Goal: Task Accomplishment & Management: Manage account settings

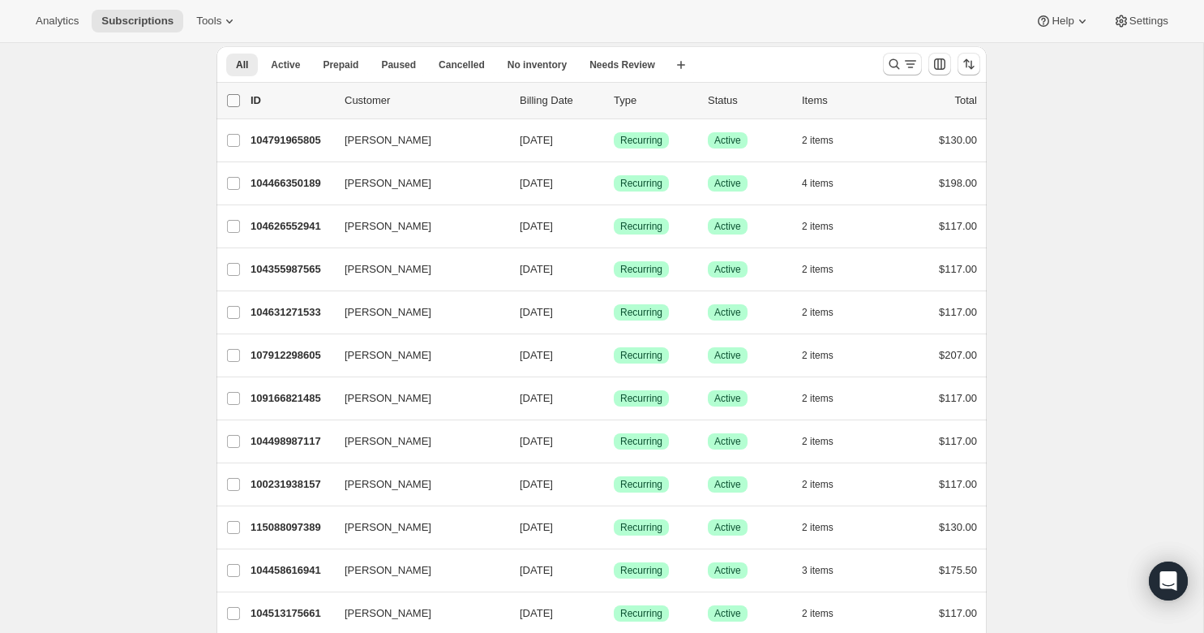
scroll to position [35, 0]
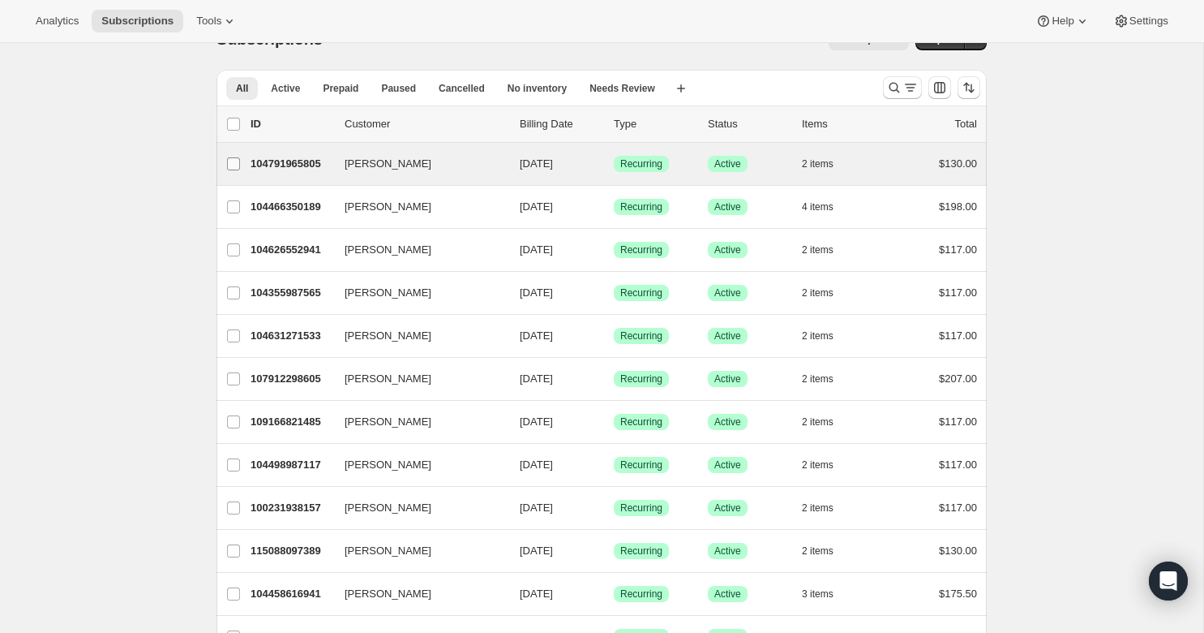
click at [233, 161] on input "[PERSON_NAME]" at bounding box center [233, 163] width 13 height 13
checkbox input "true"
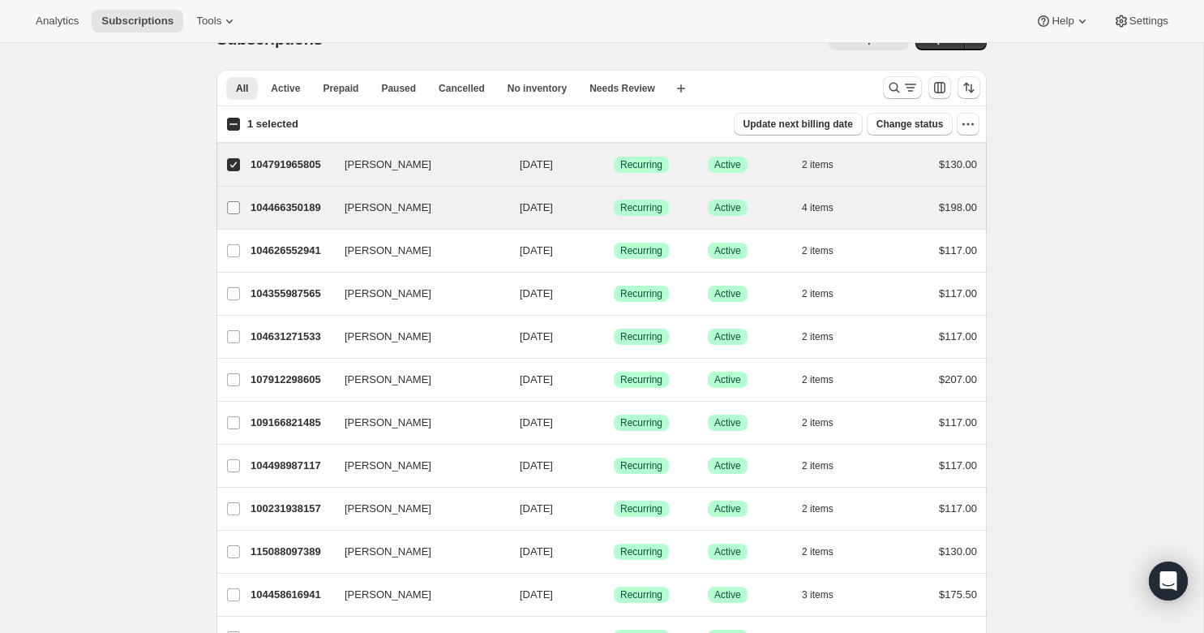
click at [233, 208] on input "[PERSON_NAME]" at bounding box center [233, 207] width 13 height 13
checkbox input "true"
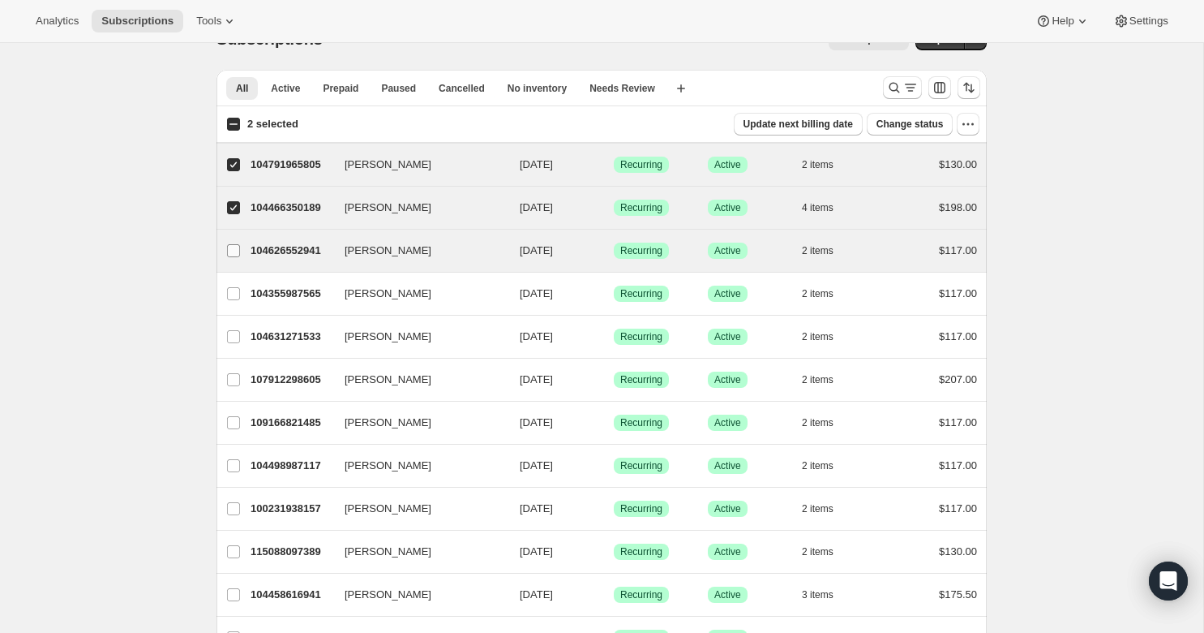
click at [233, 245] on input "[PERSON_NAME]" at bounding box center [233, 250] width 13 height 13
checkbox input "true"
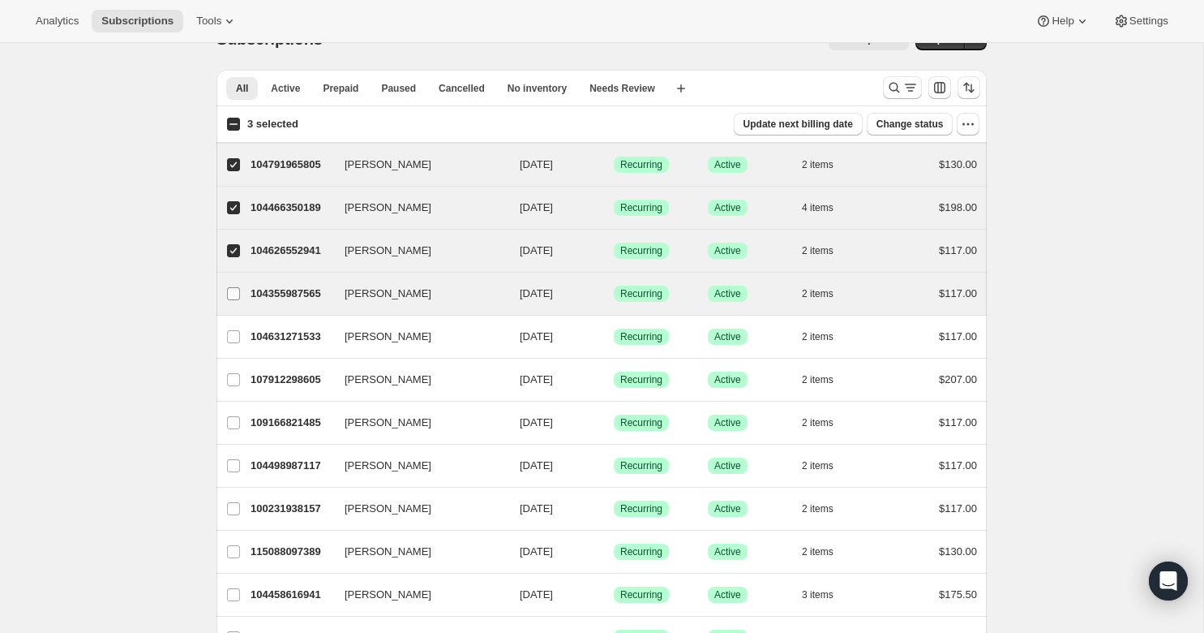
click at [233, 281] on label "[PERSON_NAME]" at bounding box center [234, 294] width 34 height 42
click at [233, 287] on input "[PERSON_NAME]" at bounding box center [233, 293] width 13 height 13
checkbox input "true"
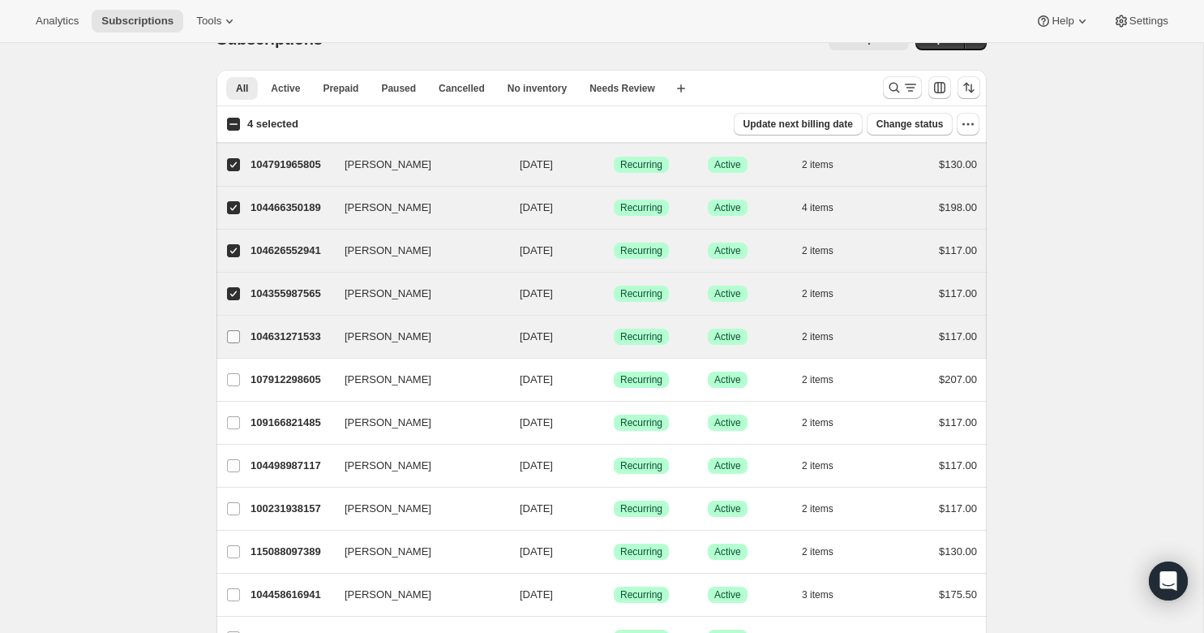
click at [233, 327] on label "[PERSON_NAME]" at bounding box center [234, 337] width 34 height 42
click at [233, 330] on input "[PERSON_NAME]" at bounding box center [233, 336] width 13 height 13
checkbox input "true"
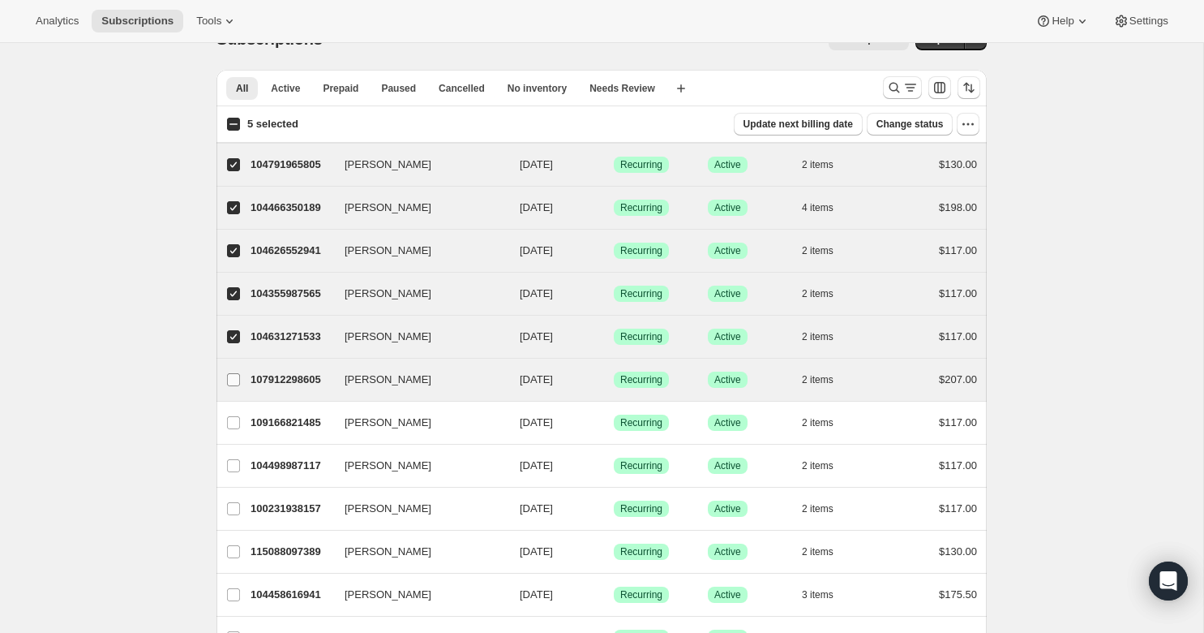
click at [234, 386] on span at bounding box center [233, 379] width 15 height 15
click at [234, 386] on input "[PERSON_NAME]" at bounding box center [233, 379] width 13 height 13
checkbox input "true"
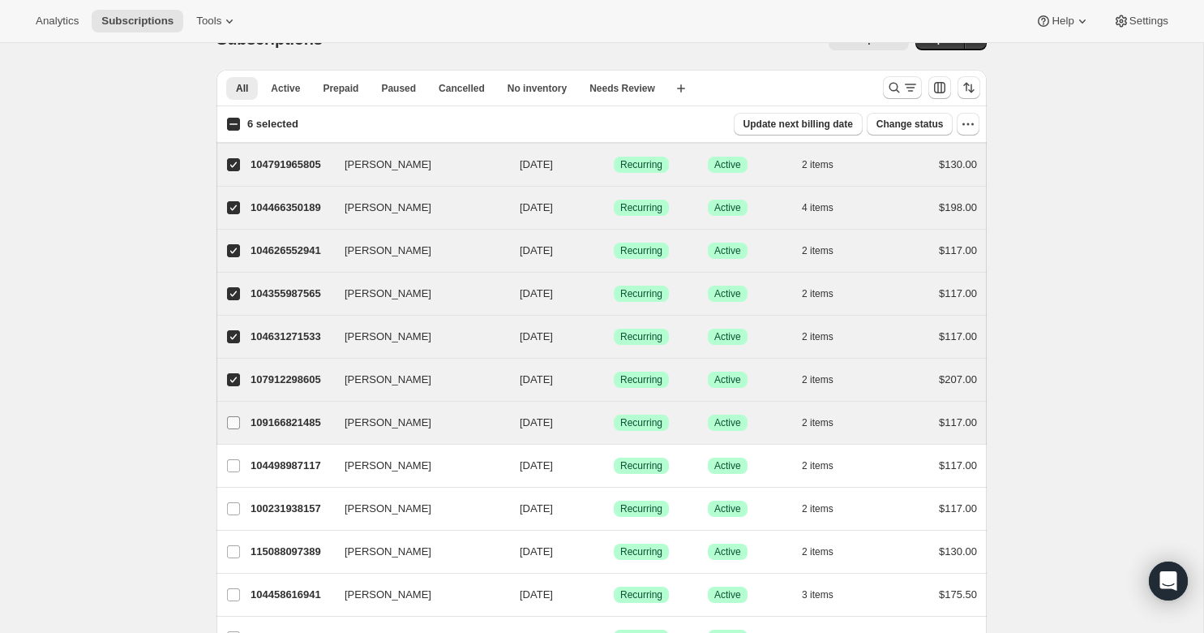
click at [238, 432] on label "[PERSON_NAME]" at bounding box center [234, 422] width 34 height 42
click at [238, 429] on input "[PERSON_NAME]" at bounding box center [233, 422] width 13 height 13
checkbox input "true"
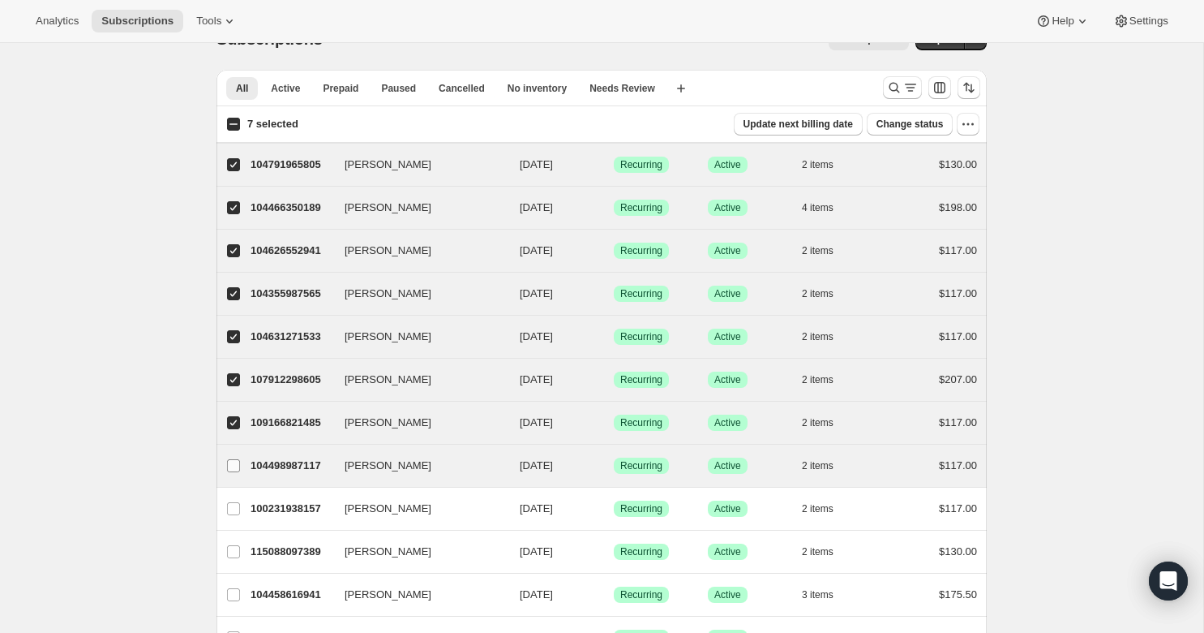
click at [238, 474] on label "[PERSON_NAME]" at bounding box center [234, 465] width 34 height 42
click at [238, 472] on input "[PERSON_NAME]" at bounding box center [233, 465] width 13 height 13
checkbox input "true"
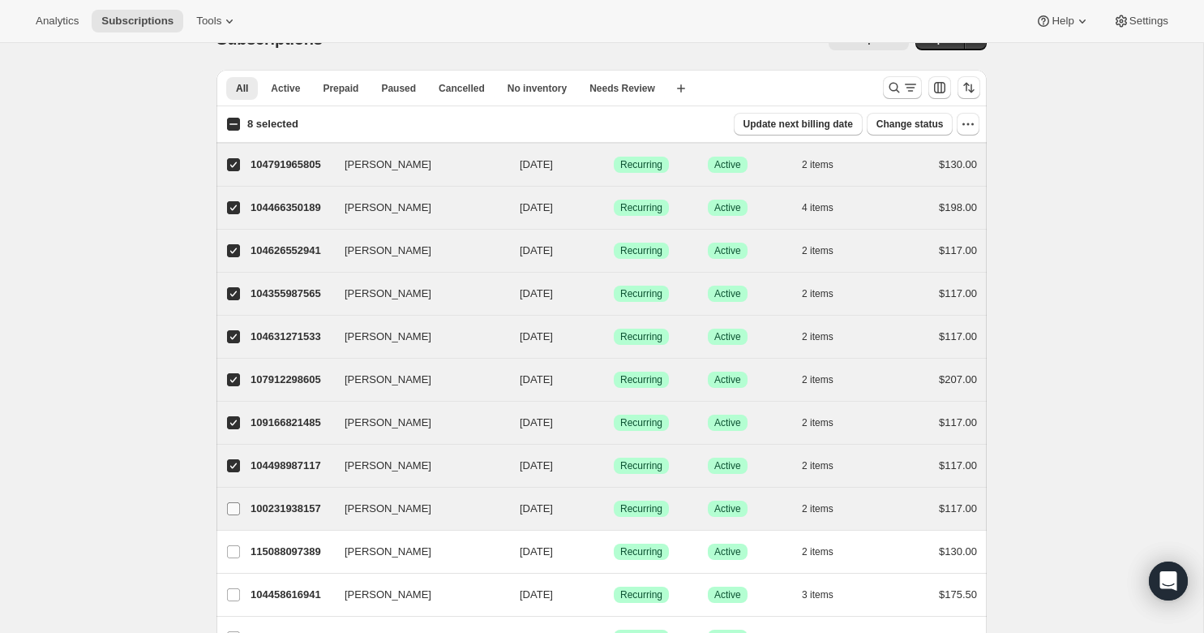
click at [238, 505] on input "[PERSON_NAME]" at bounding box center [233, 508] width 13 height 13
checkbox input "true"
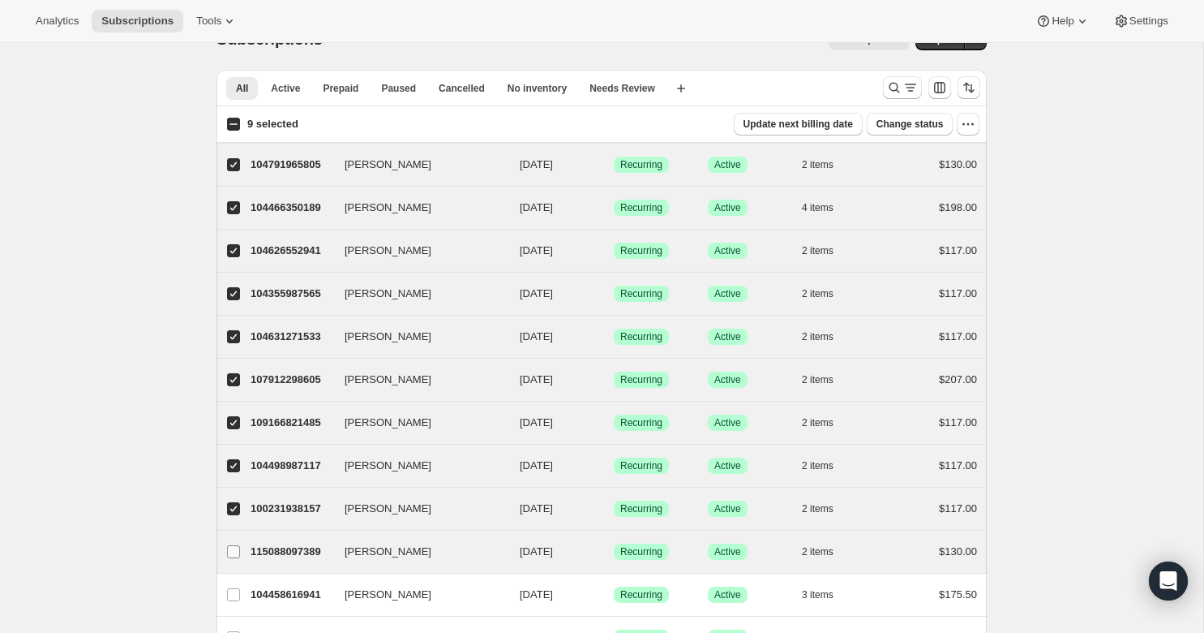
click at [238, 539] on label "[PERSON_NAME]" at bounding box center [234, 551] width 34 height 42
click at [238, 545] on input "[PERSON_NAME]" at bounding box center [233, 551] width 13 height 13
checkbox input "true"
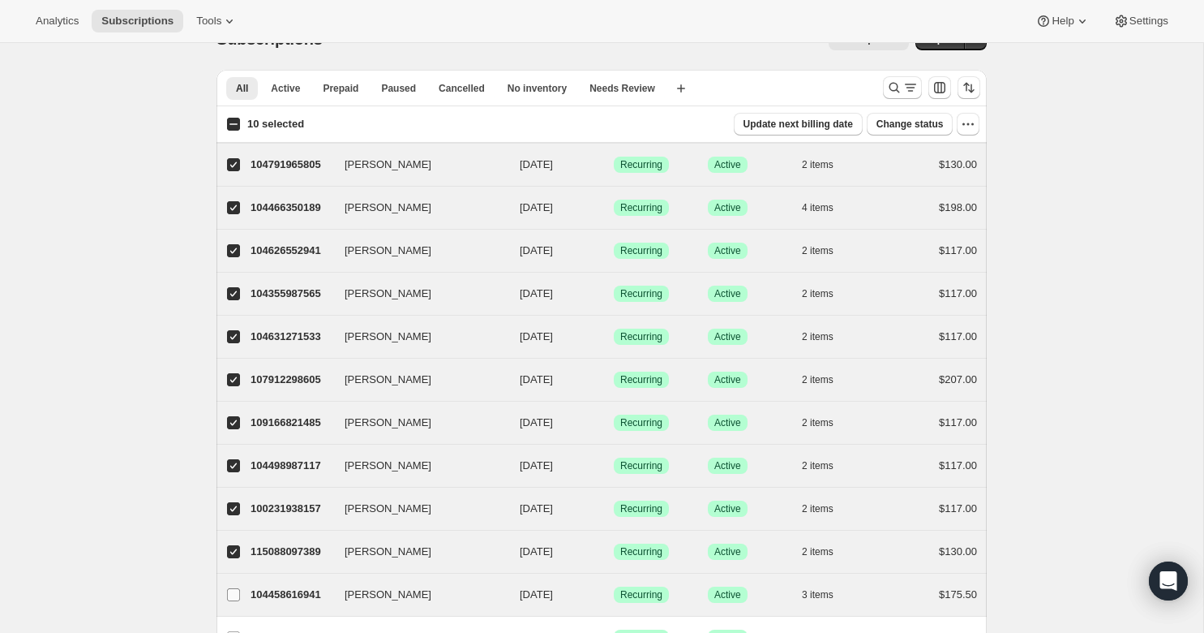
click at [231, 601] on span at bounding box center [233, 594] width 15 height 15
click at [231, 601] on input "[PERSON_NAME]" at bounding box center [233, 594] width 13 height 13
checkbox input "true"
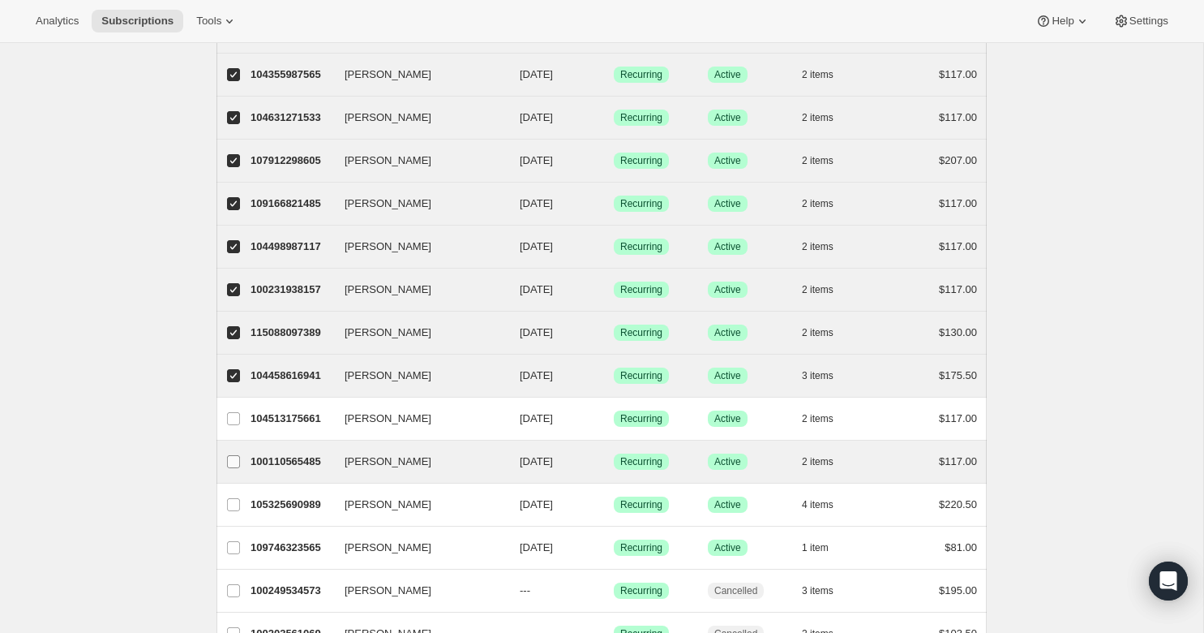
scroll to position [318, 0]
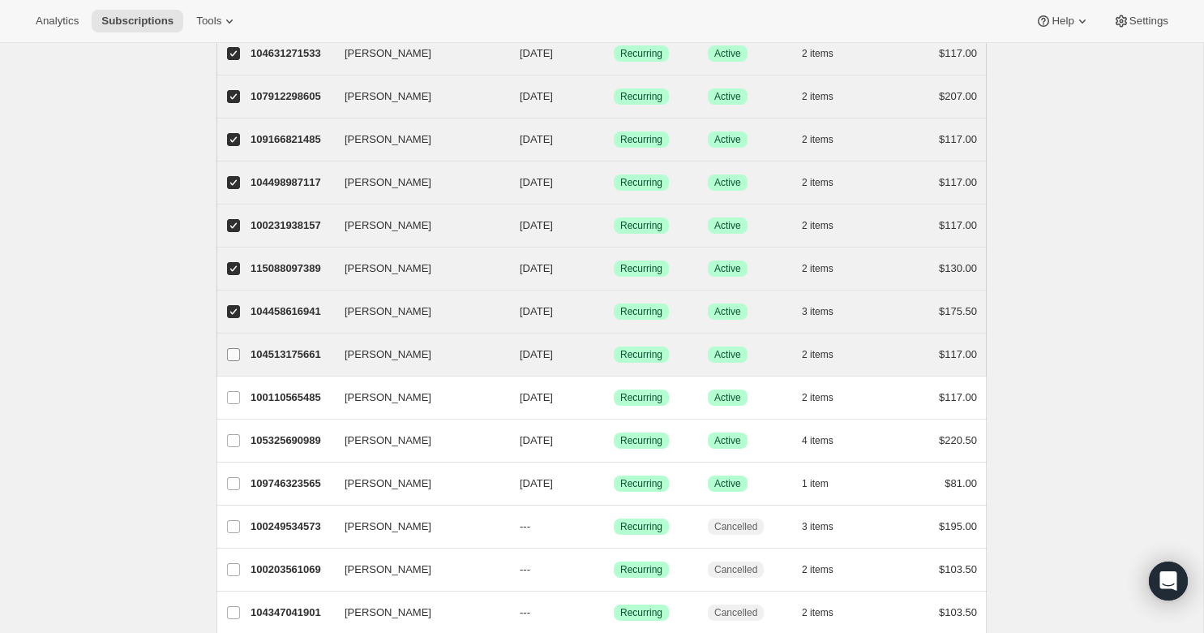
click at [233, 357] on input "[PERSON_NAME]" at bounding box center [233, 354] width 13 height 13
checkbox input "true"
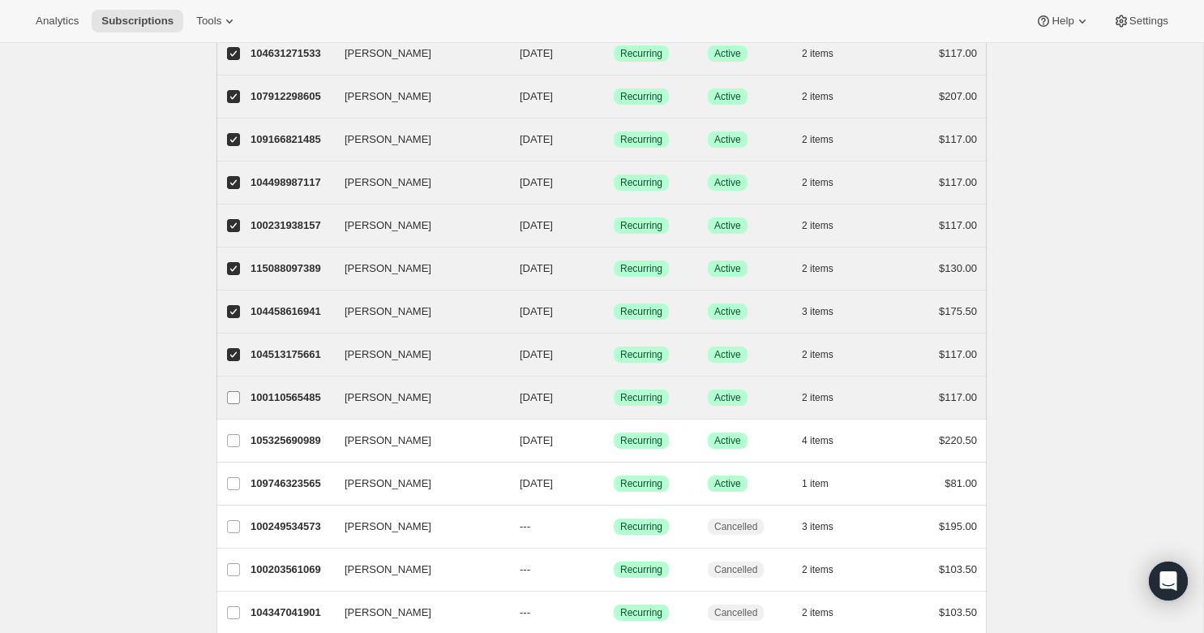
click at [233, 397] on input "[PERSON_NAME]" at bounding box center [233, 397] width 13 height 13
checkbox input "true"
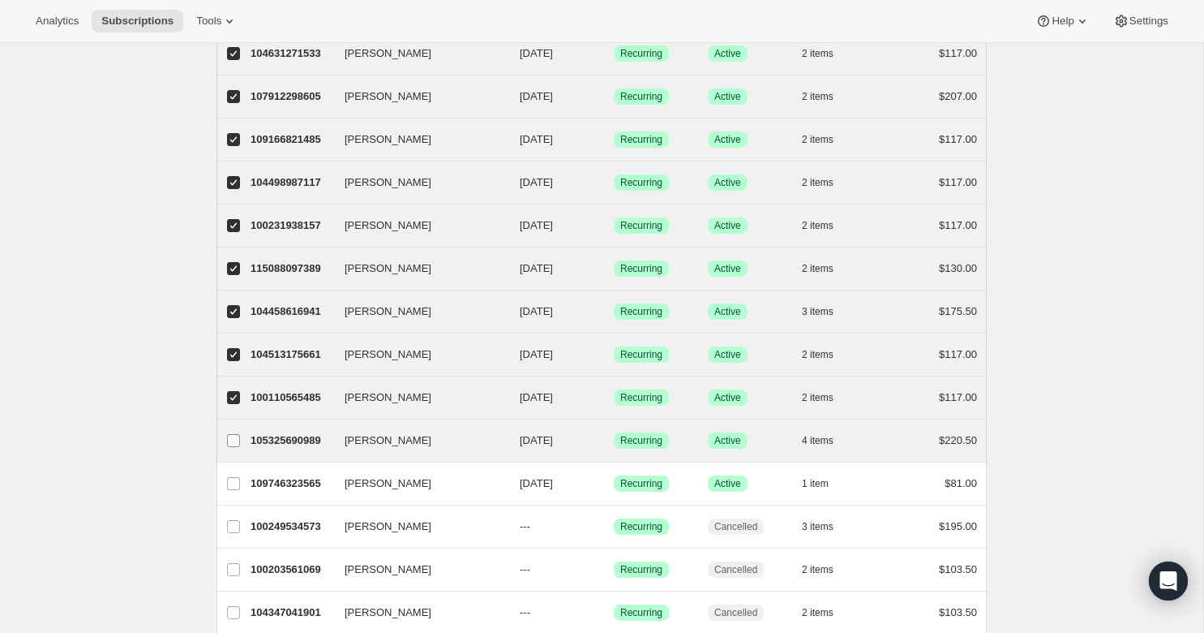
click at [234, 446] on input "[PERSON_NAME]" at bounding box center [233, 440] width 13 height 13
checkbox input "true"
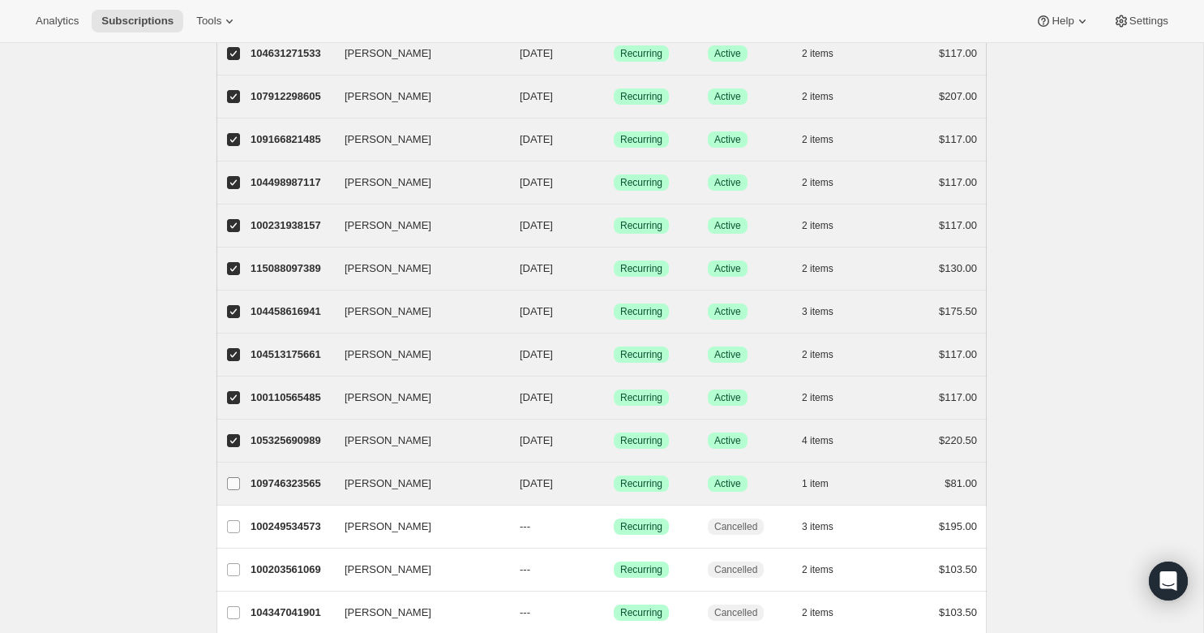
click at [234, 484] on input "[PERSON_NAME]" at bounding box center [233, 483] width 13 height 13
checkbox input "true"
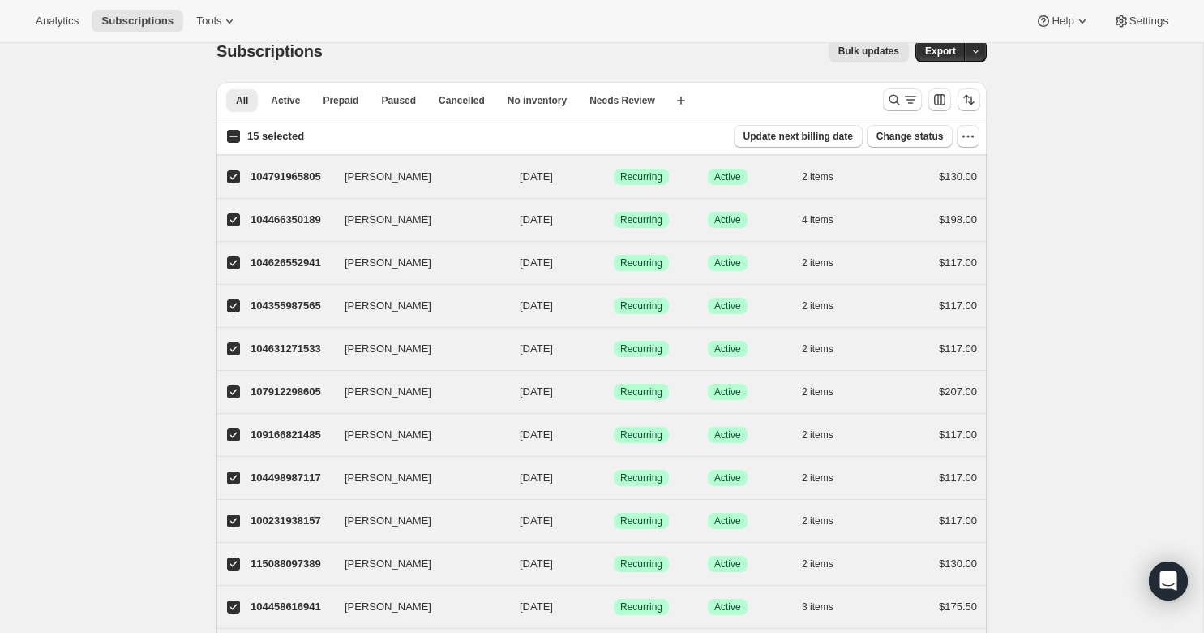
scroll to position [0, 0]
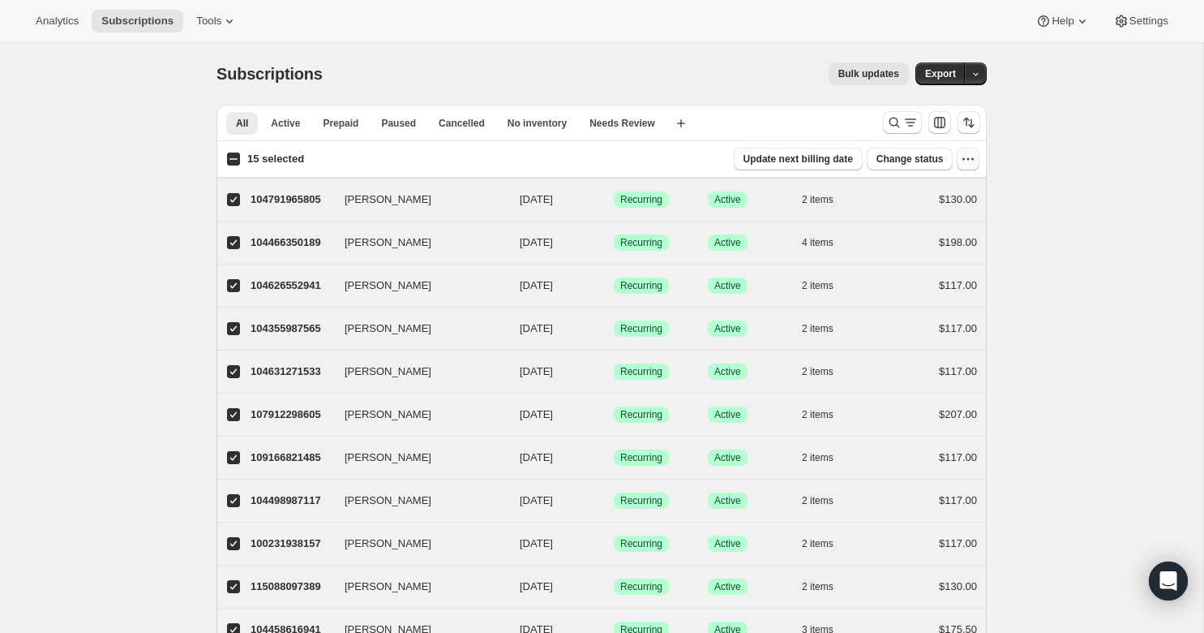
click at [960, 163] on icon "button" at bounding box center [968, 159] width 16 height 16
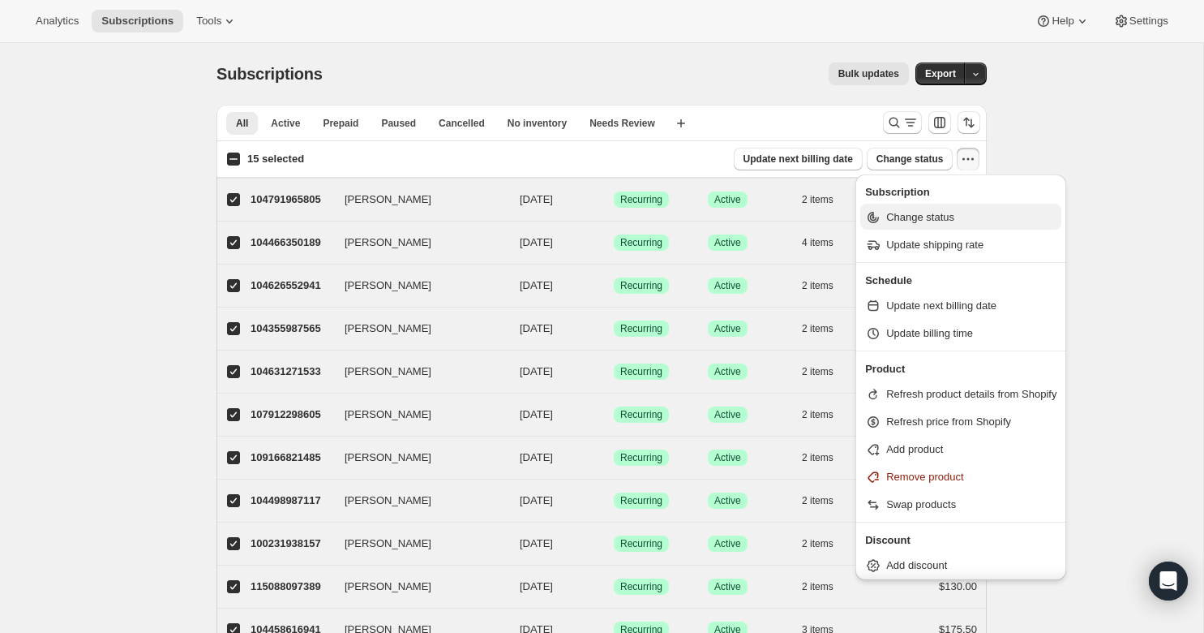
click at [953, 226] on button "Change status" at bounding box center [961, 217] width 201 height 26
select select "14"
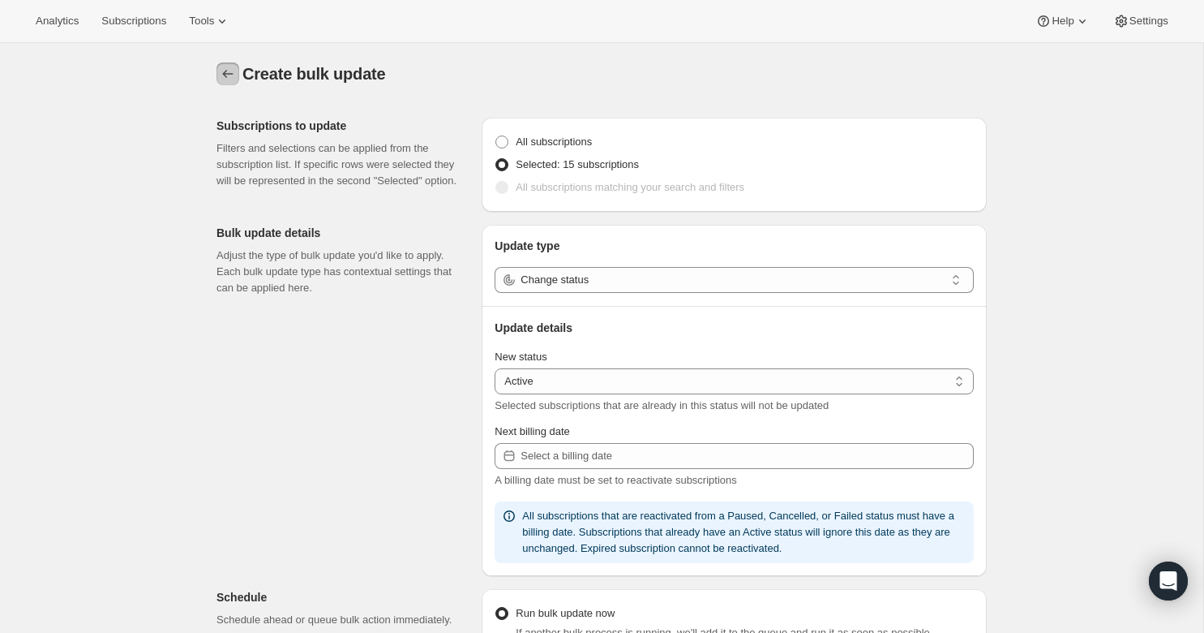
click at [221, 73] on icon "button" at bounding box center [228, 74] width 16 height 16
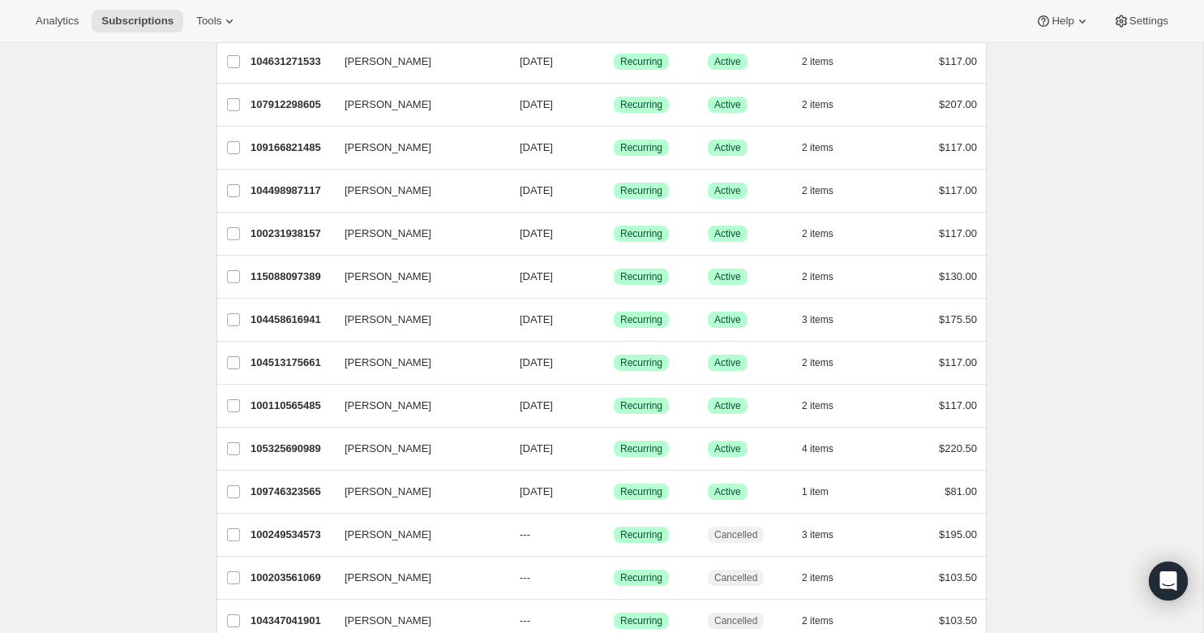
scroll to position [420, 0]
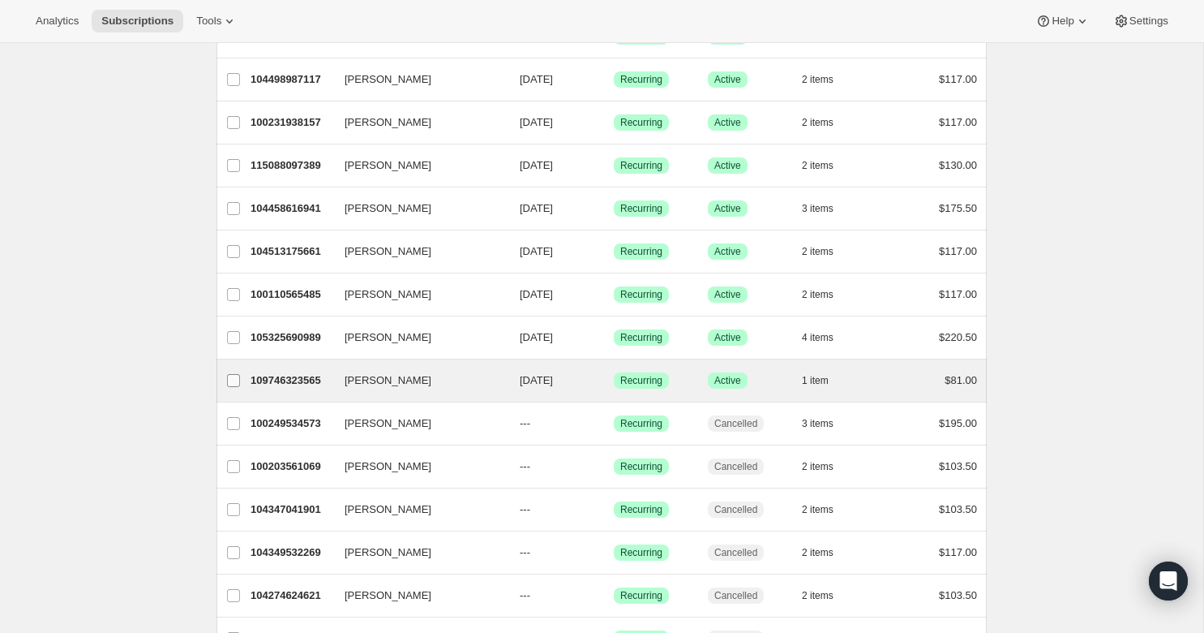
click at [237, 386] on input "[PERSON_NAME]" at bounding box center [233, 380] width 13 height 13
checkbox input "true"
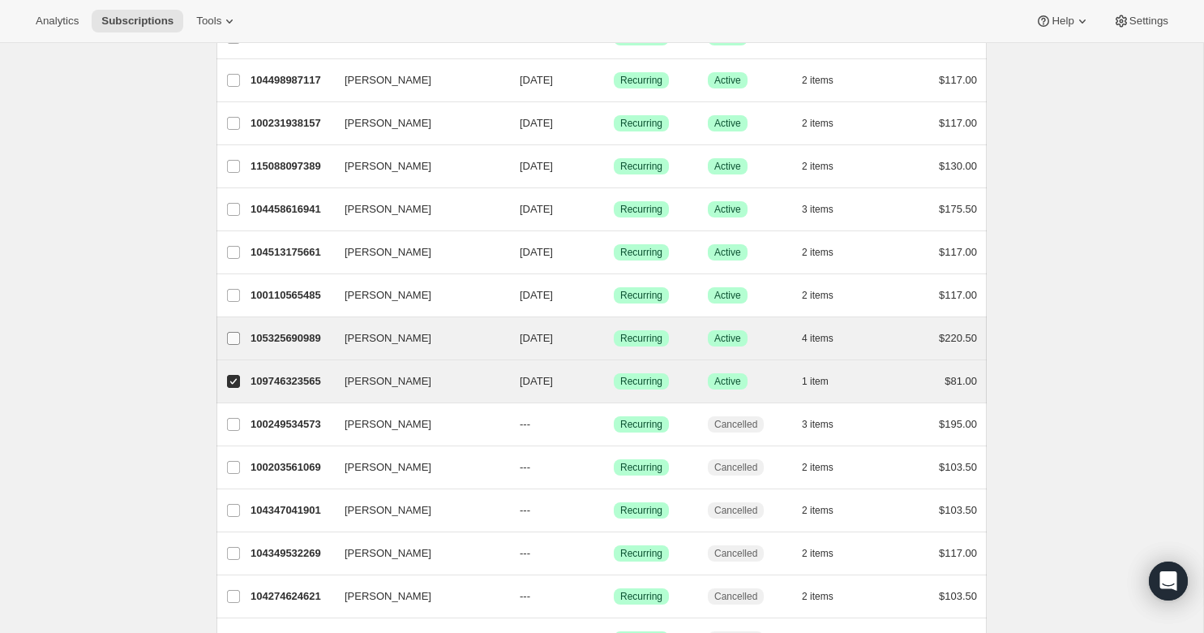
click at [237, 347] on label "[PERSON_NAME]" at bounding box center [234, 338] width 34 height 42
click at [237, 345] on input "[PERSON_NAME]" at bounding box center [233, 338] width 13 height 13
checkbox input "true"
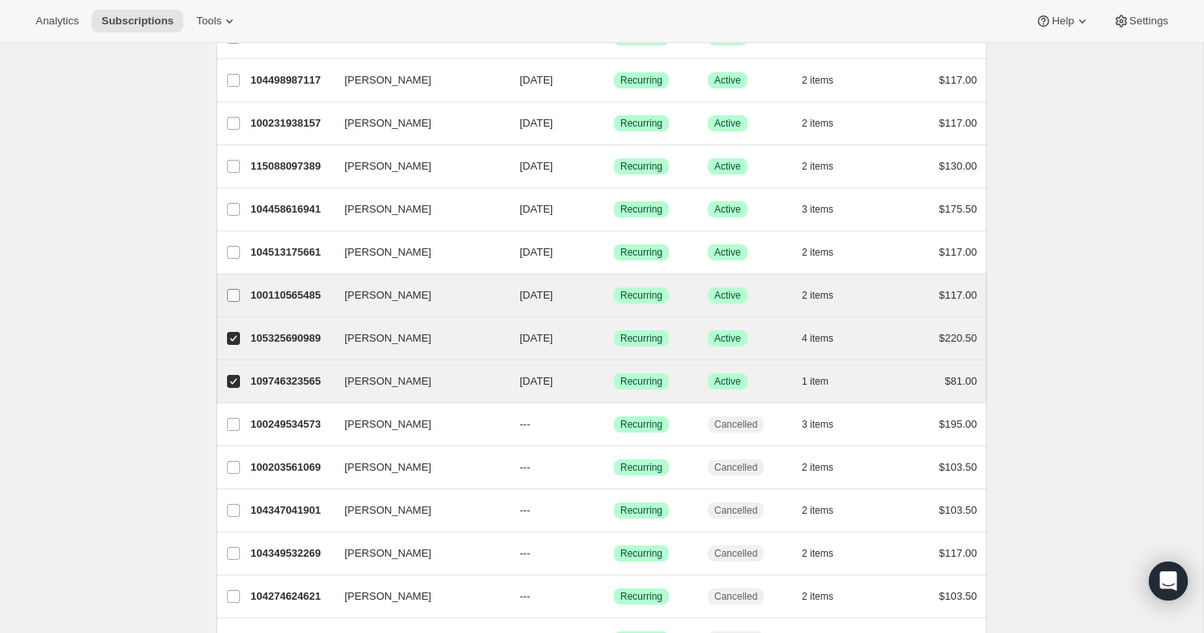
click at [234, 294] on input "[PERSON_NAME]" at bounding box center [233, 295] width 13 height 13
checkbox input "true"
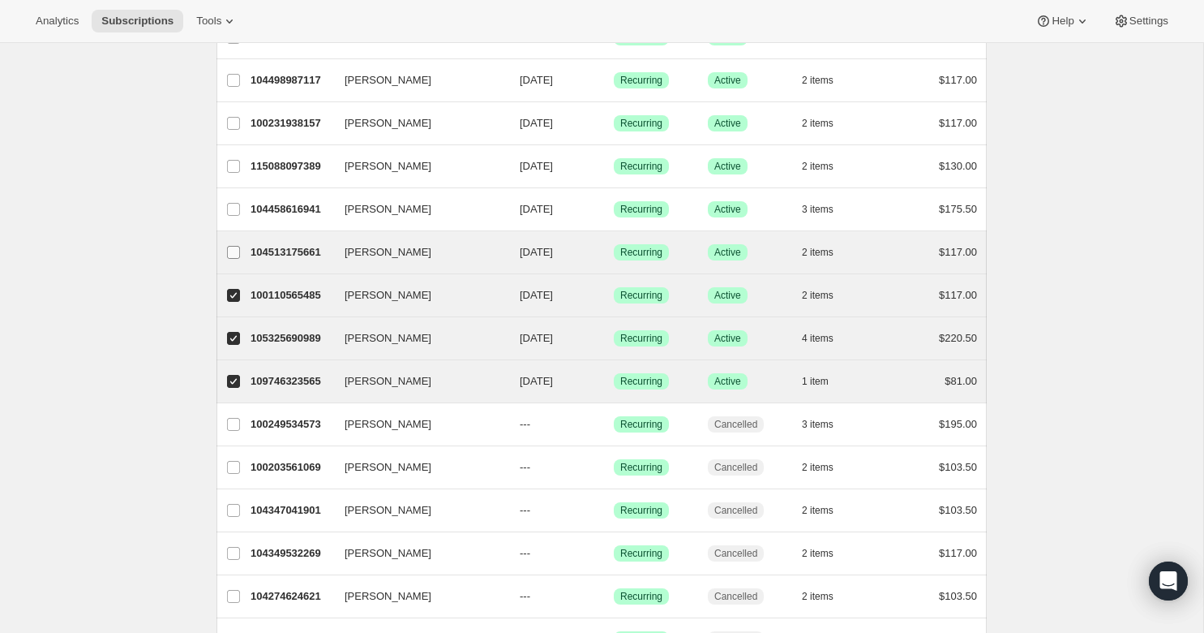
click at [234, 260] on label "[PERSON_NAME]" at bounding box center [234, 252] width 34 height 42
click at [234, 259] on input "[PERSON_NAME]" at bounding box center [233, 252] width 13 height 13
checkbox input "true"
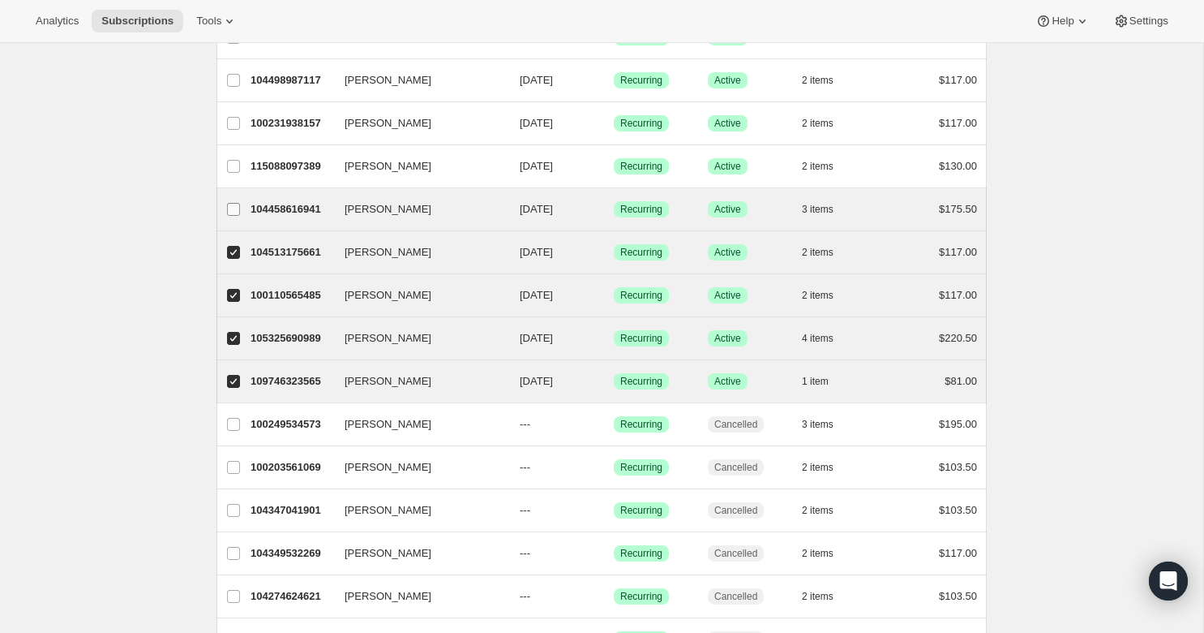
click at [234, 205] on input "[PERSON_NAME]" at bounding box center [233, 209] width 13 height 13
checkbox input "true"
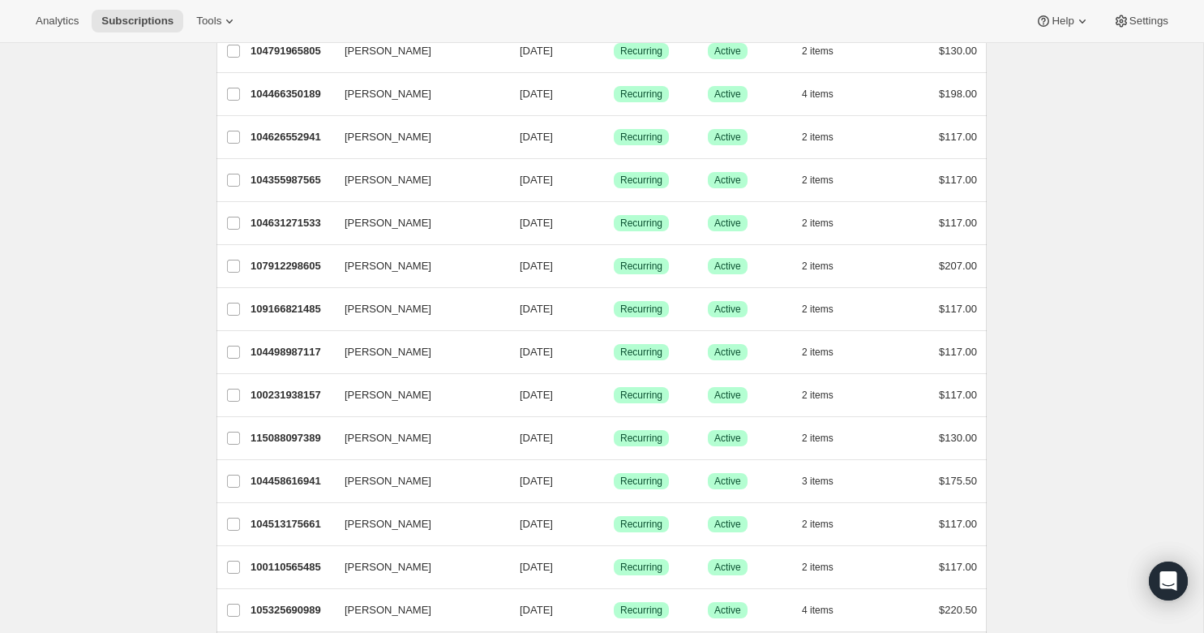
scroll to position [174, 0]
